Goal: Information Seeking & Learning: Learn about a topic

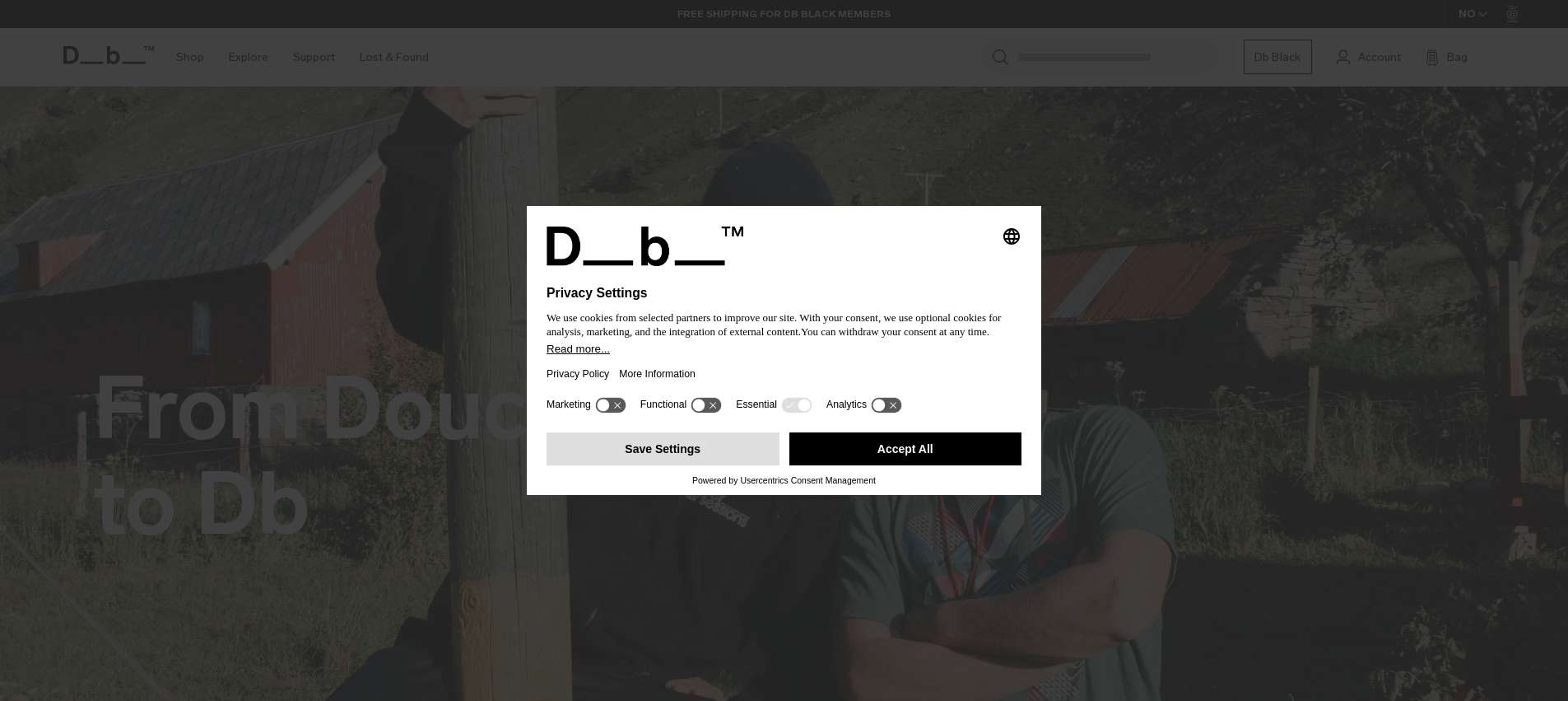
click at [747, 436] on button "Save Settings" at bounding box center [664, 448] width 233 height 33
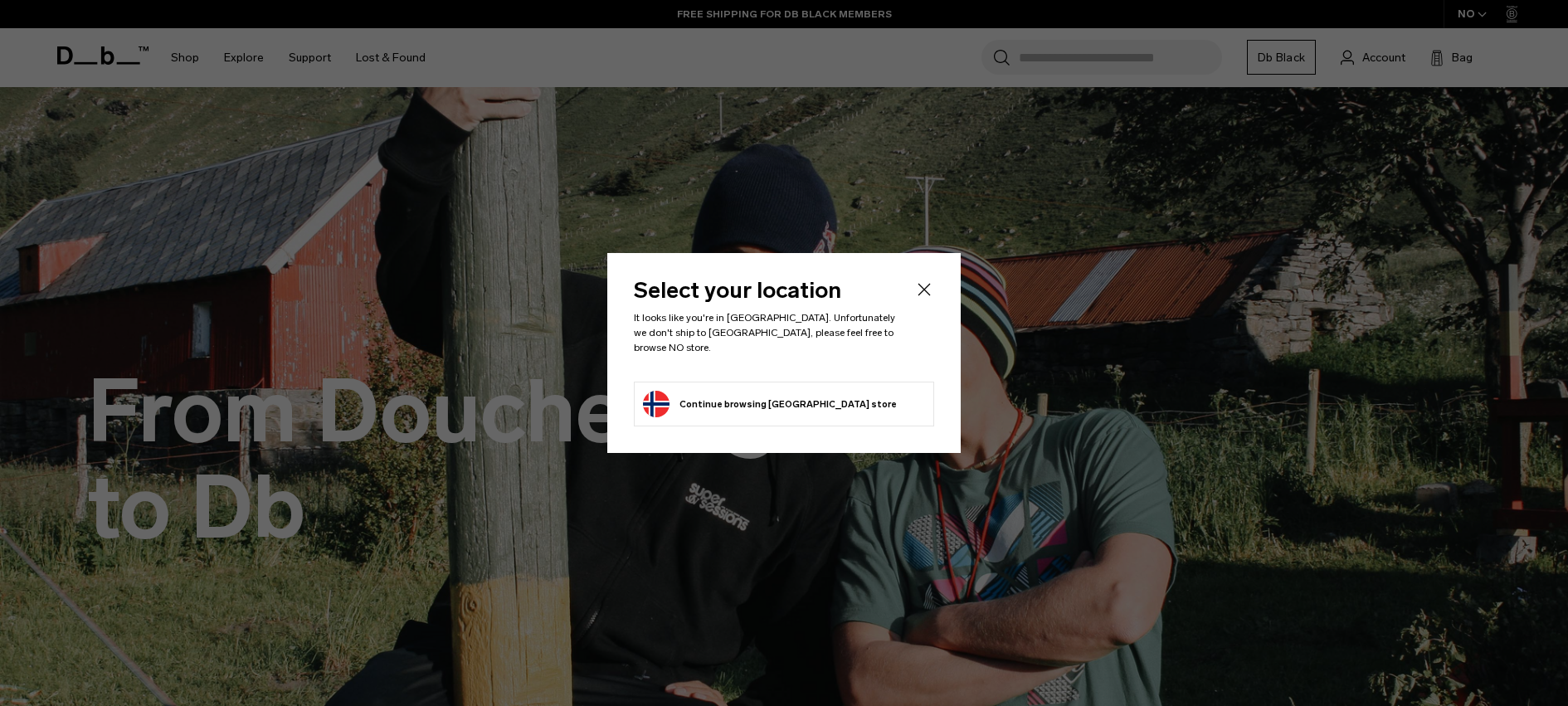
click at [929, 289] on icon "Close" at bounding box center [924, 289] width 20 height 20
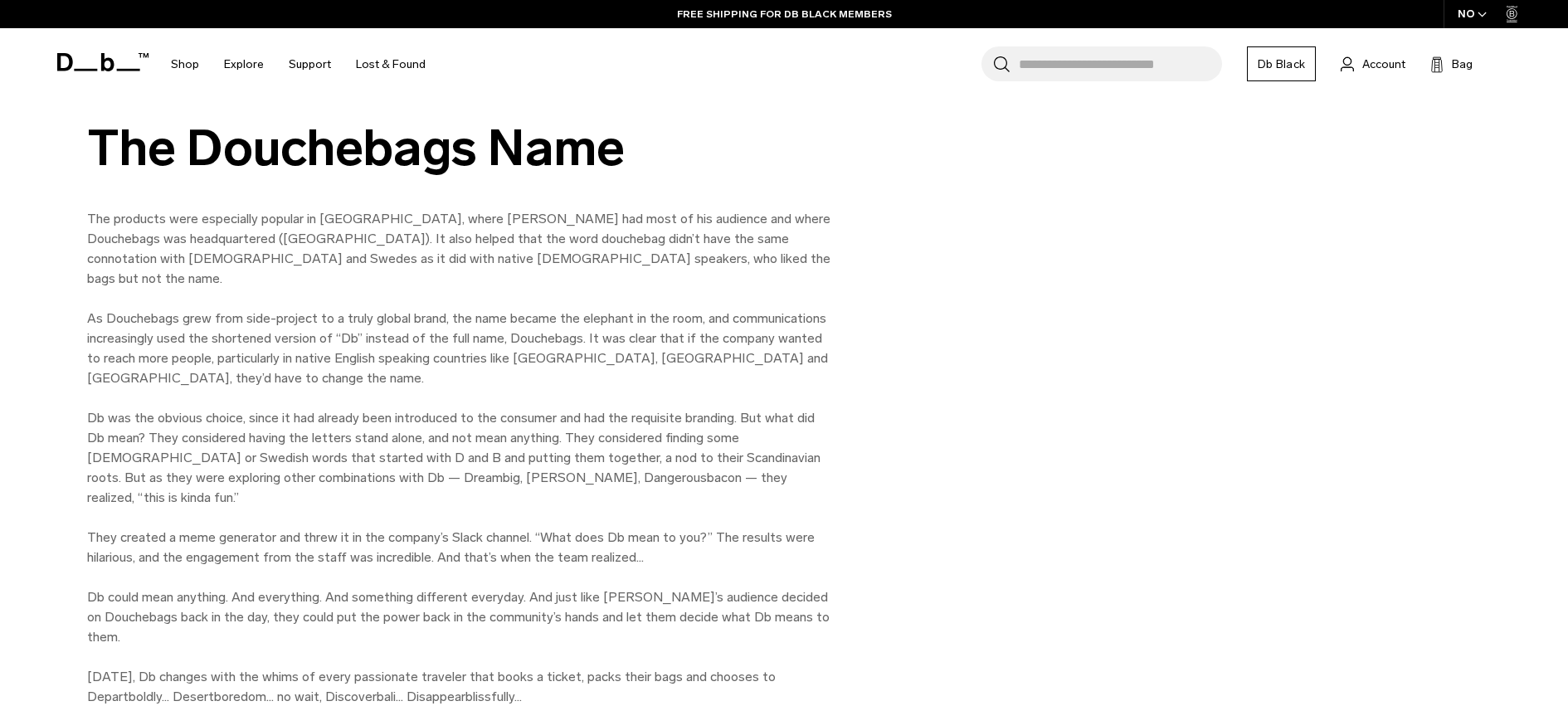
scroll to position [2156, 0]
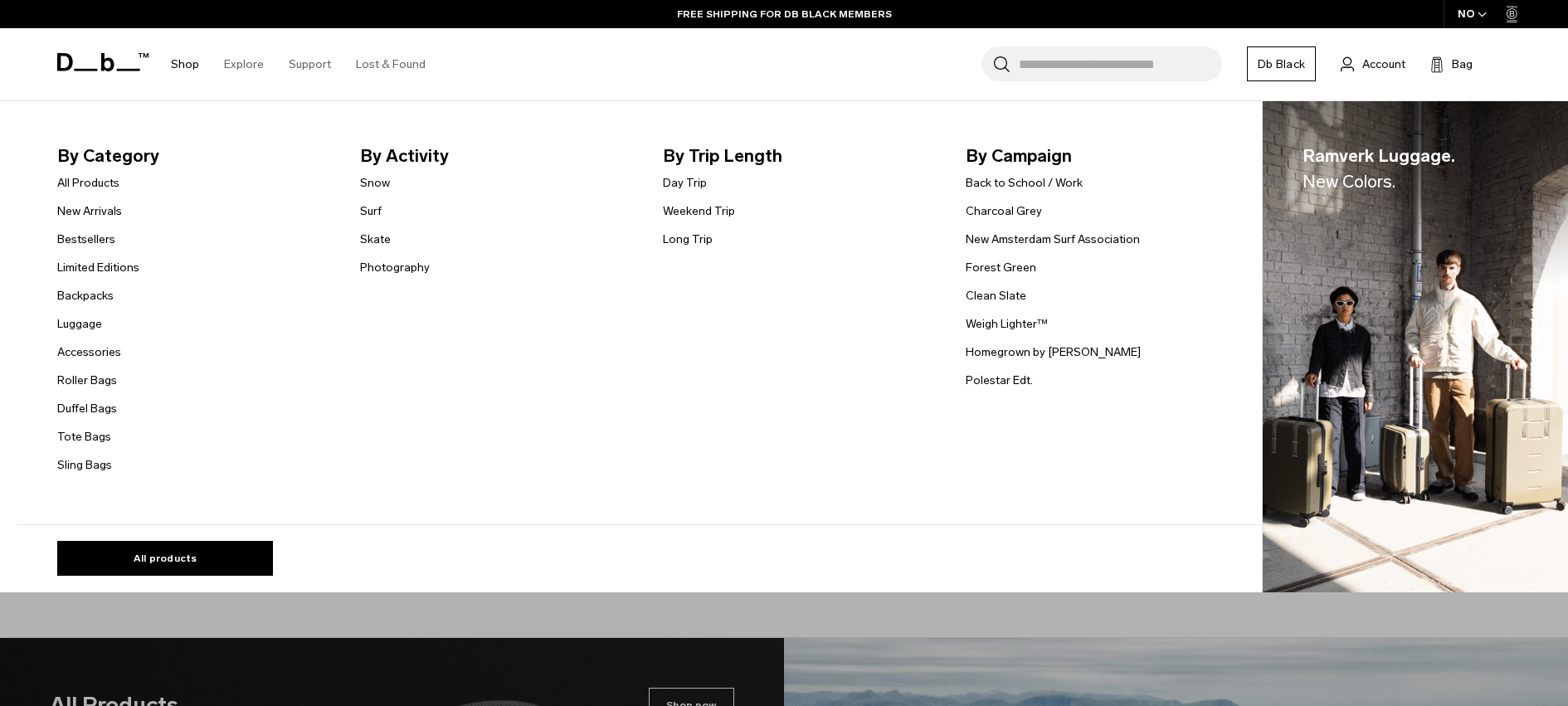
click at [186, 67] on link "Shop" at bounding box center [185, 64] width 28 height 59
click at [119, 182] on link "All Products" at bounding box center [88, 182] width 62 height 18
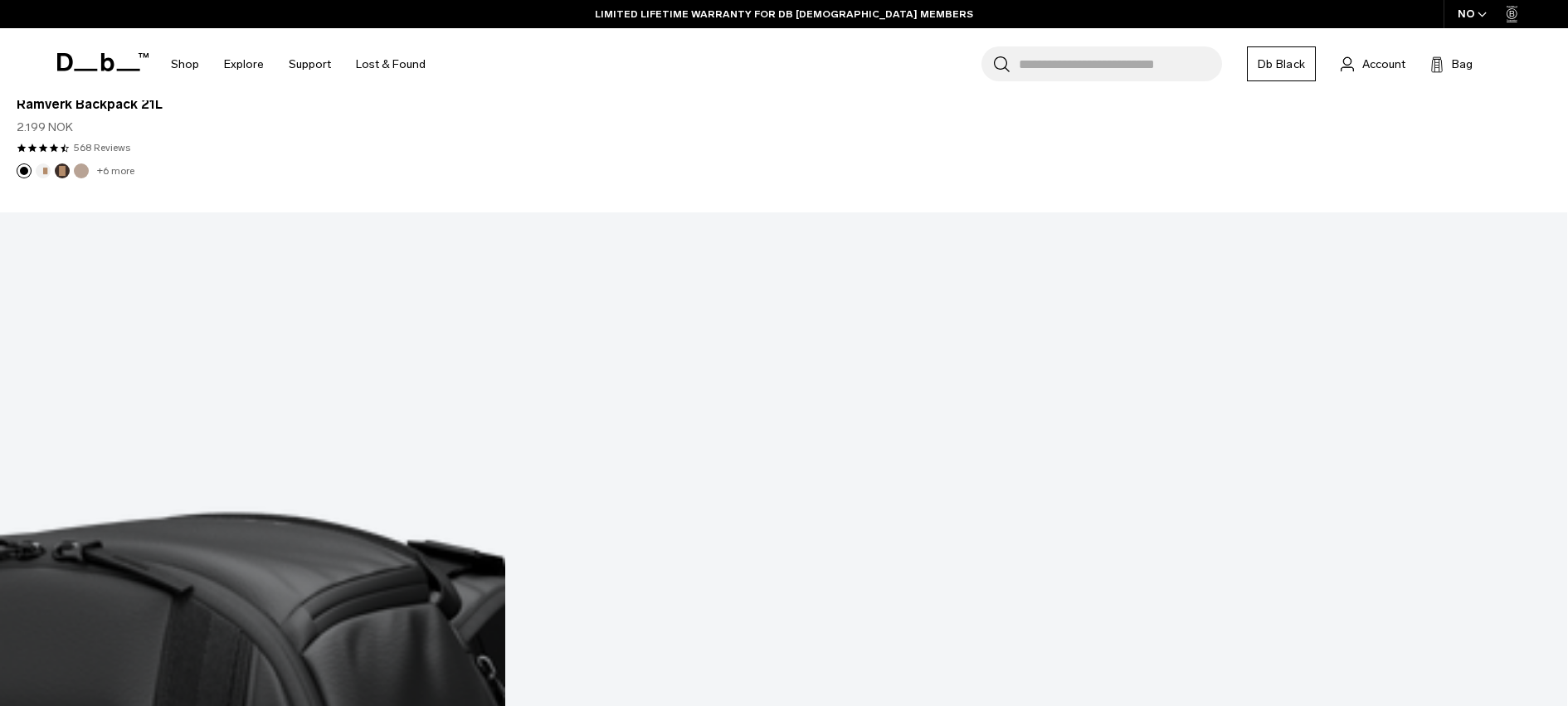
scroll to position [6457, 0]
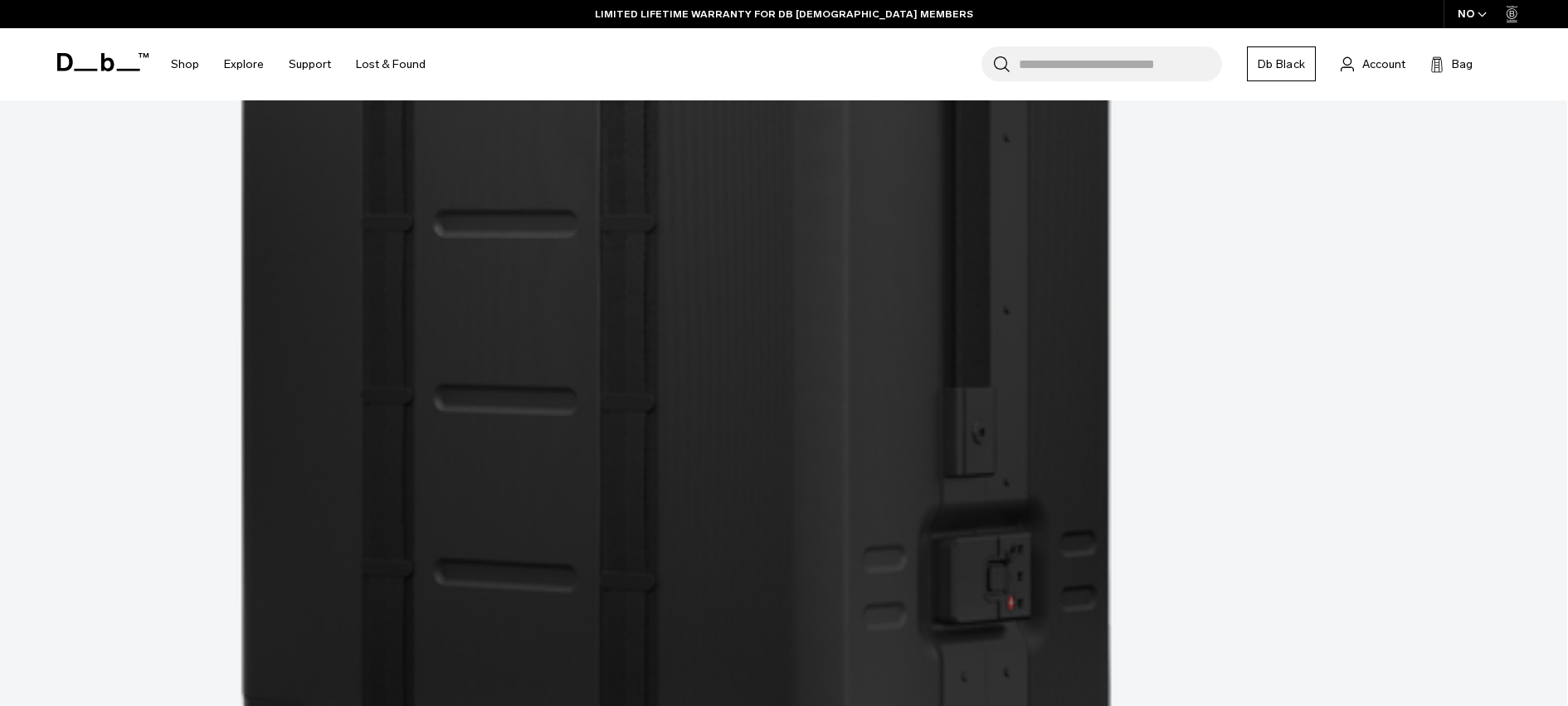
scroll to position [12182, 0]
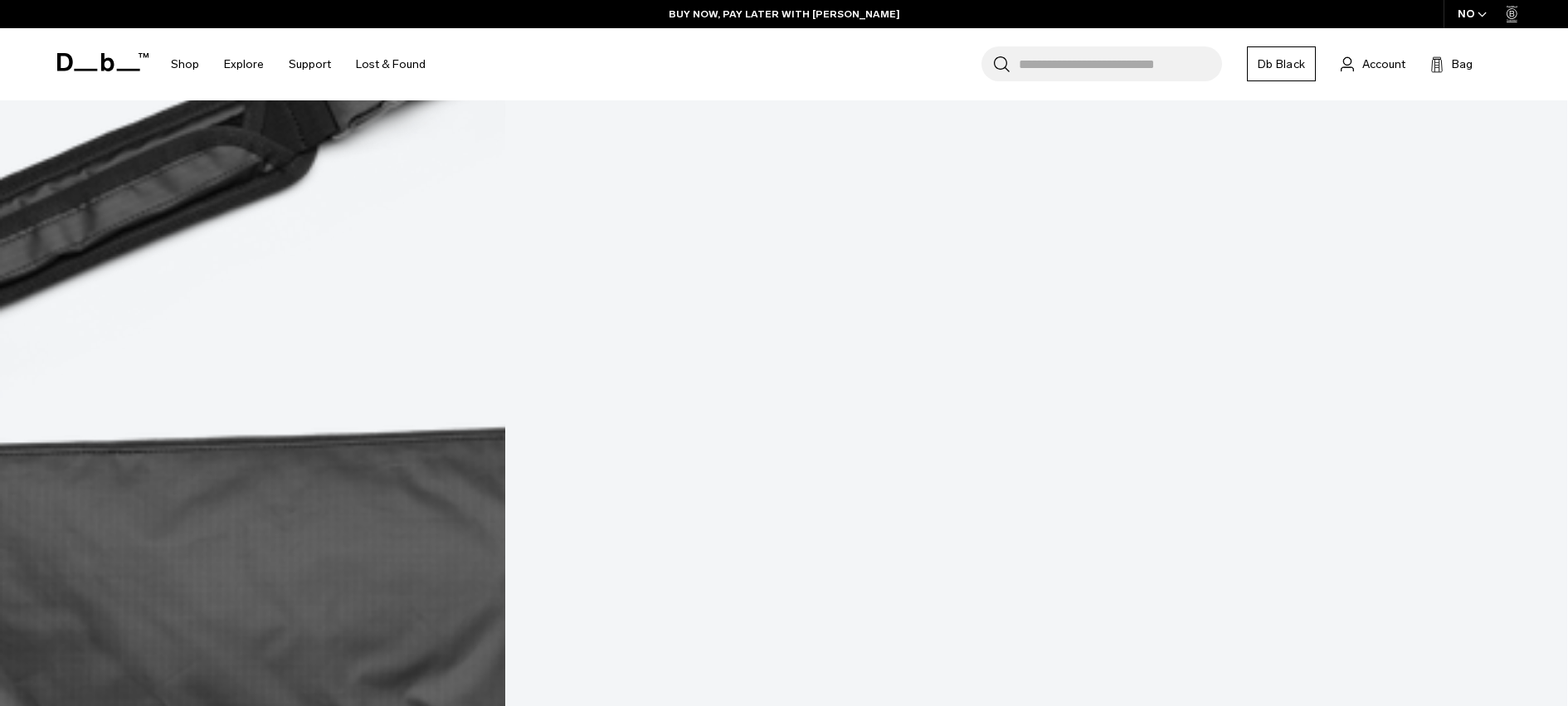
scroll to position [17734, 0]
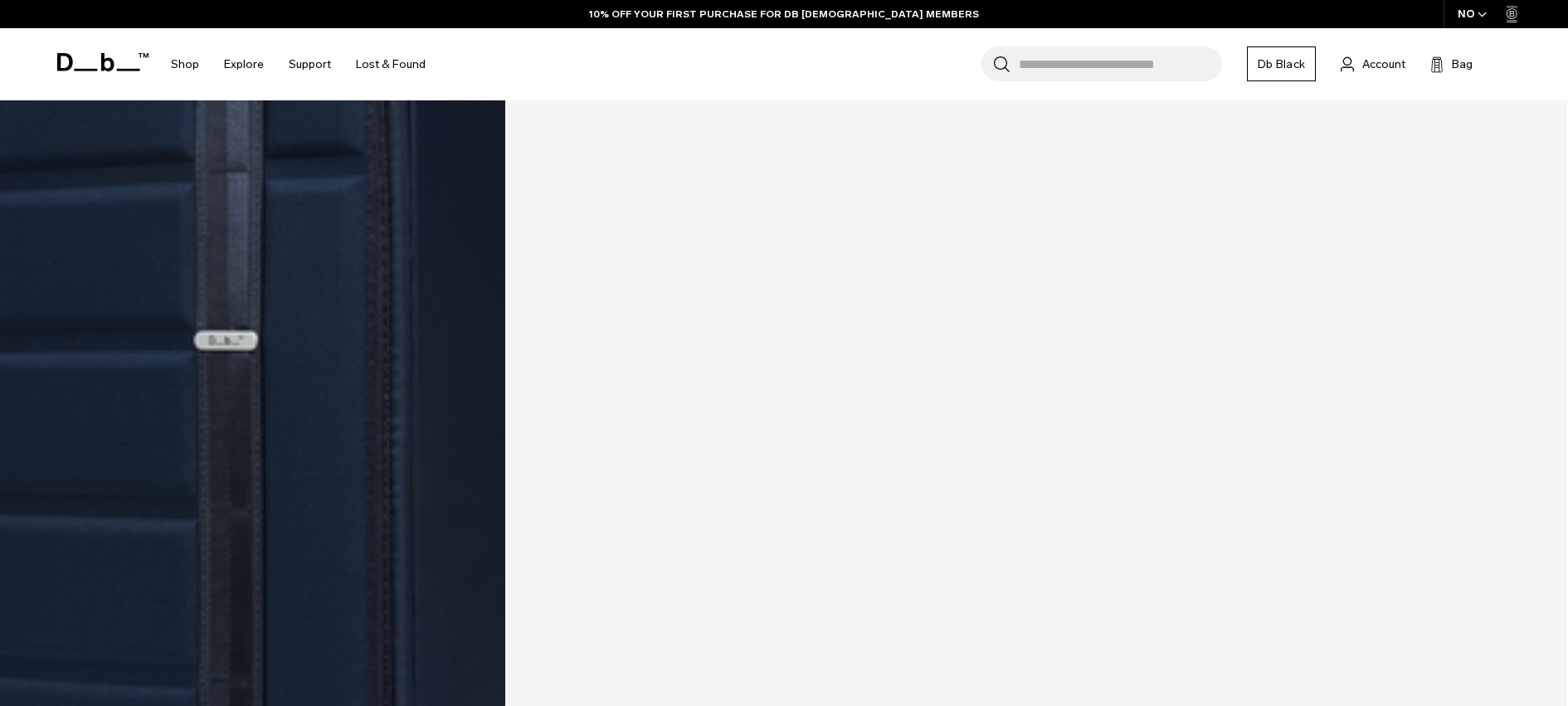
scroll to position [23377, 0]
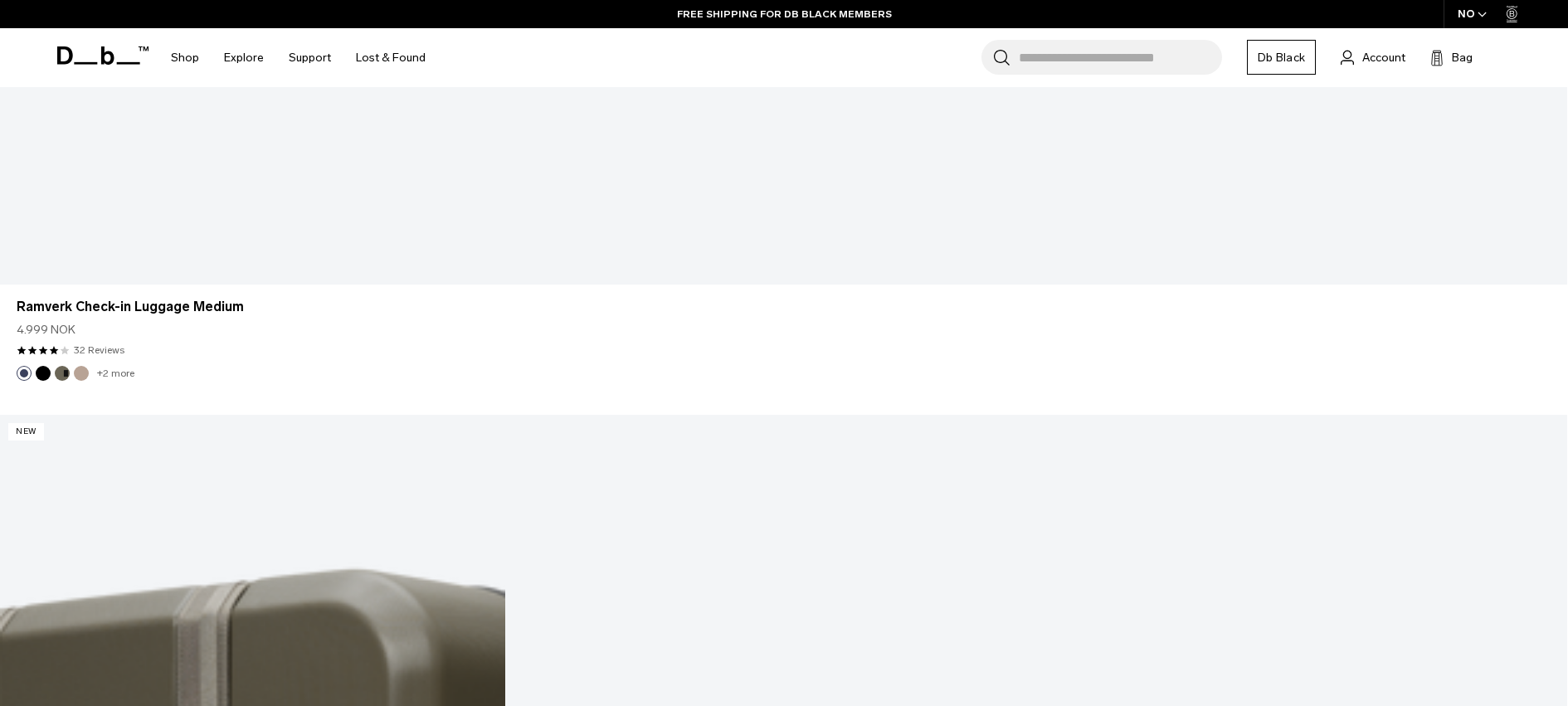
scroll to position [28679, 0]
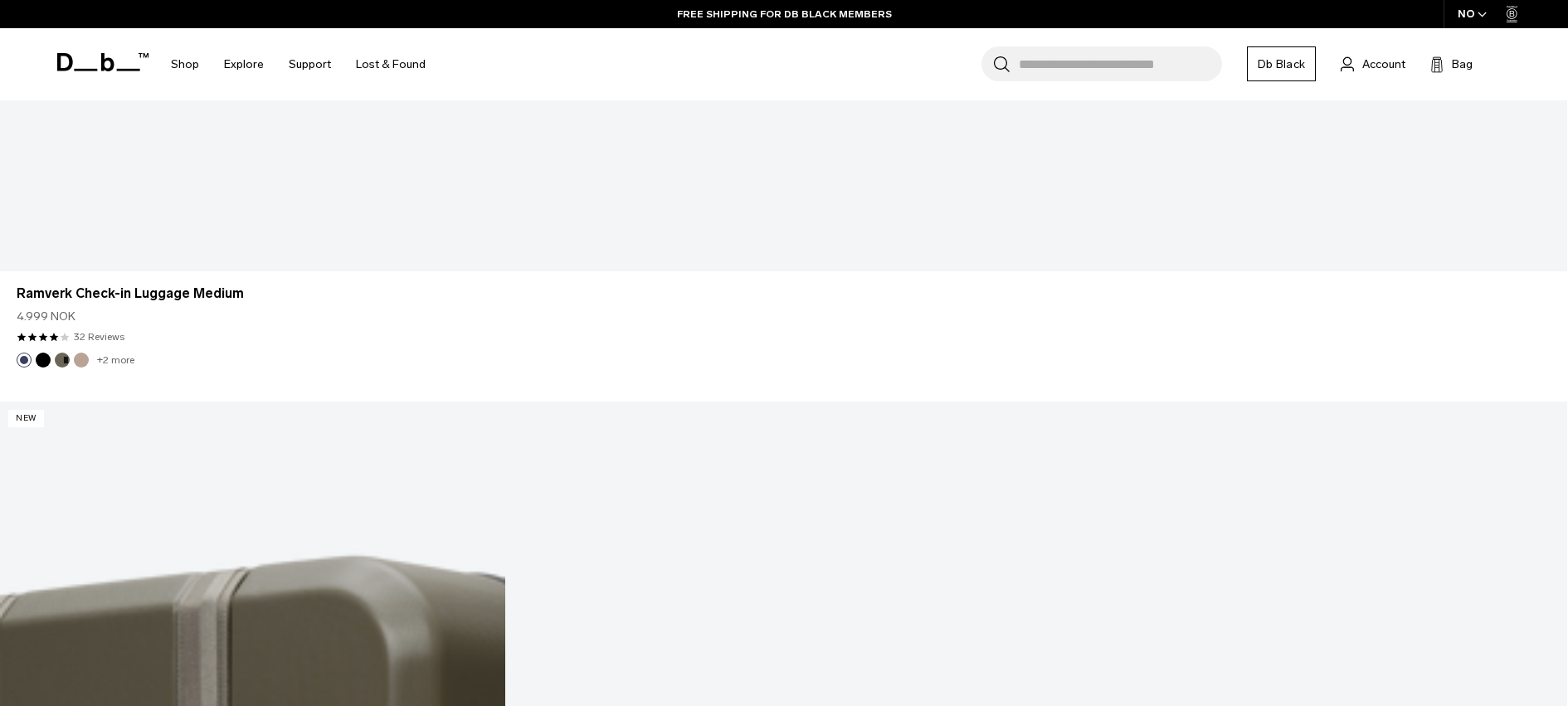
drag, startPoint x: 877, startPoint y: 687, endPoint x: 798, endPoint y: 641, distance: 91.4
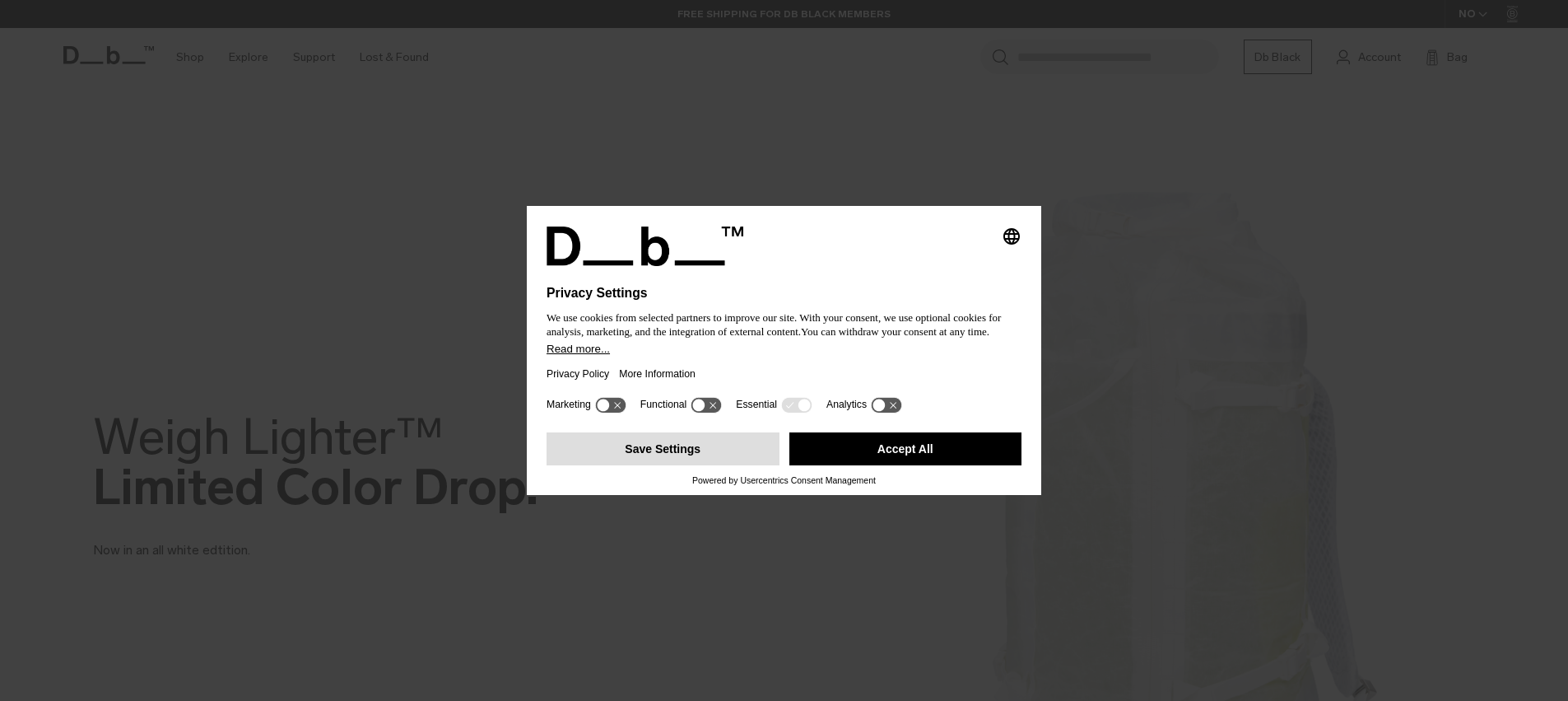
click at [631, 450] on button "Save Settings" at bounding box center [664, 448] width 233 height 33
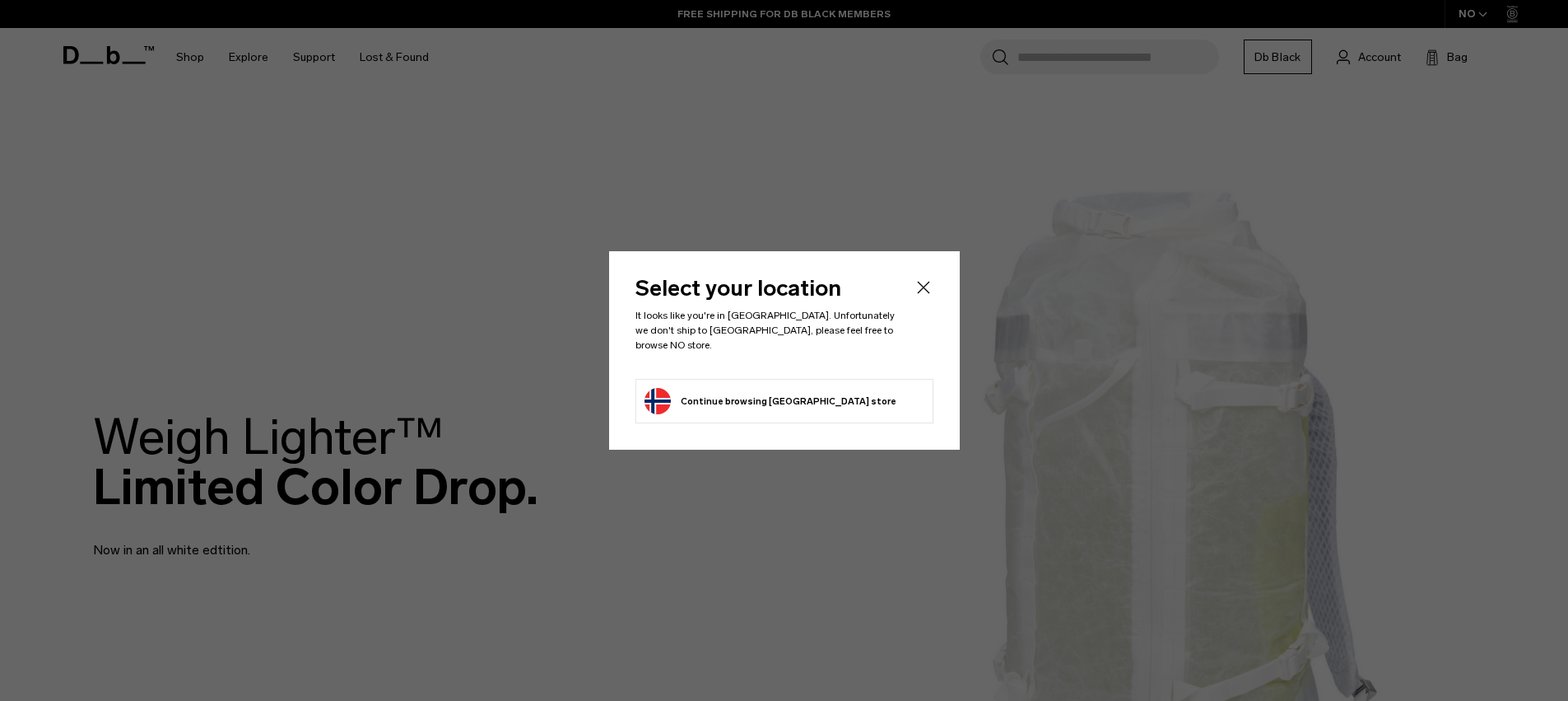
click at [819, 407] on li "Continue browsing Norway store Continue shopping in Norway" at bounding box center [784, 401] width 298 height 45
click at [910, 400] on li "Continue browsing Norway store Continue shopping in Norway" at bounding box center [784, 401] width 298 height 45
click at [879, 400] on li "Continue browsing Norway store Continue shopping in Norway" at bounding box center [784, 401] width 298 height 45
click at [929, 287] on icon "Close" at bounding box center [923, 287] width 20 height 20
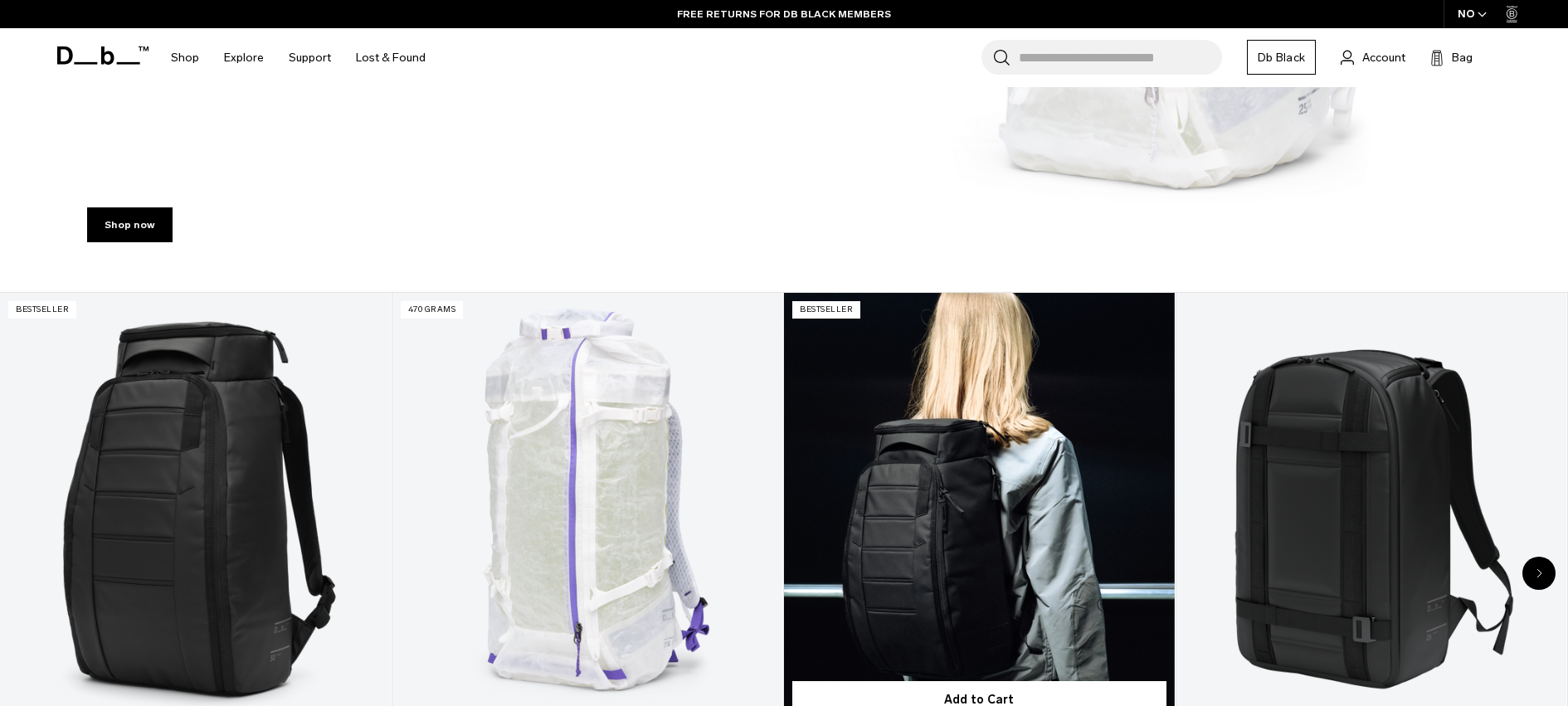
scroll to position [844, 0]
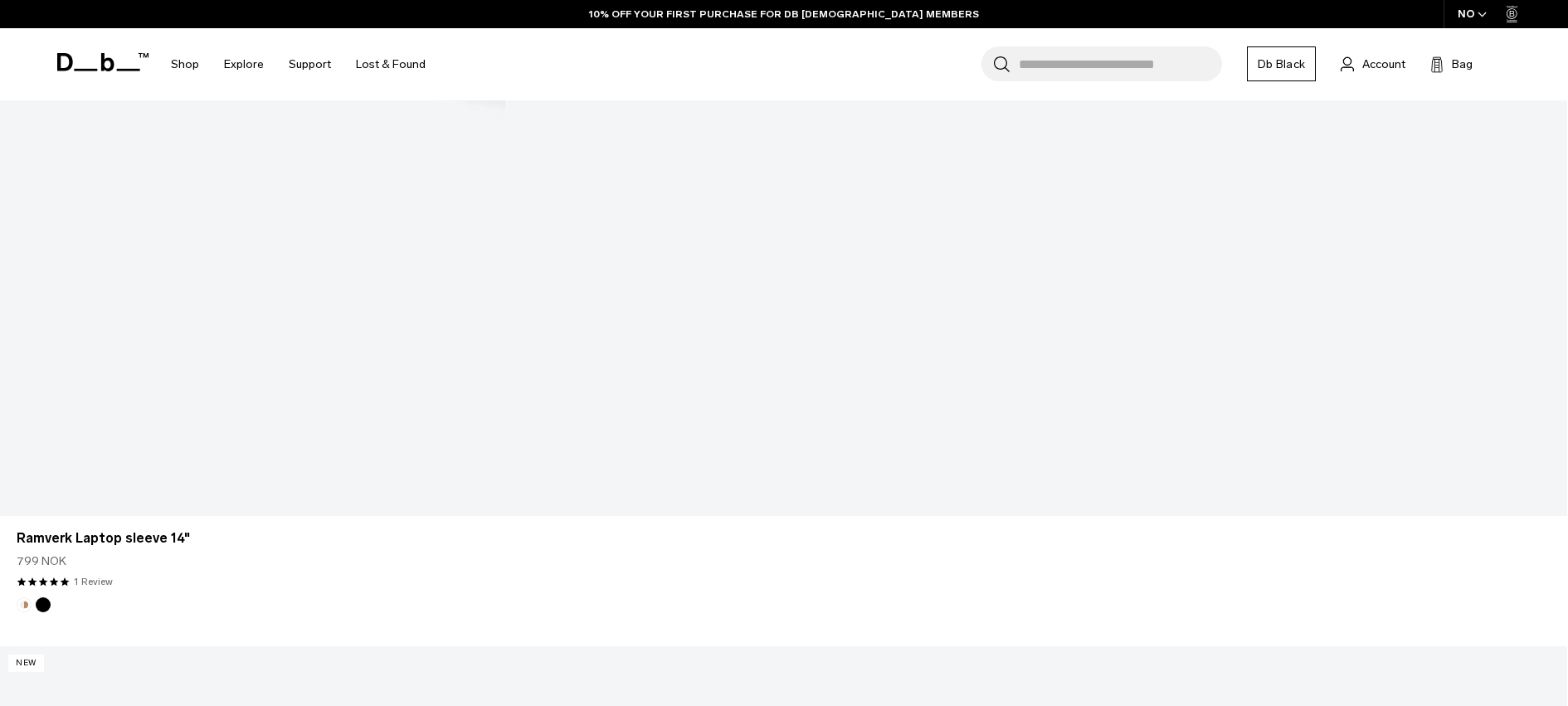
scroll to position [1329, 0]
